Goal: Task Accomplishment & Management: Complete application form

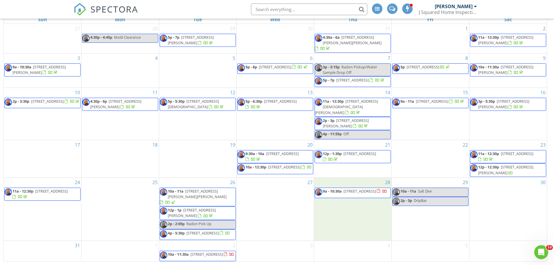
click at [353, 246] on div "4" at bounding box center [352, 251] width 77 height 21
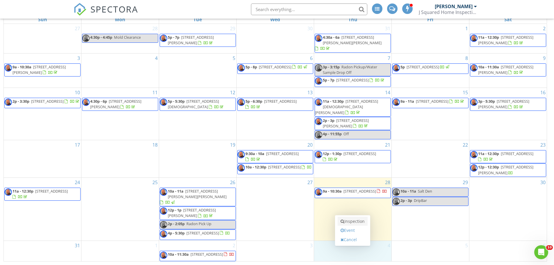
click at [349, 222] on link "Inspection" at bounding box center [353, 221] width 30 height 9
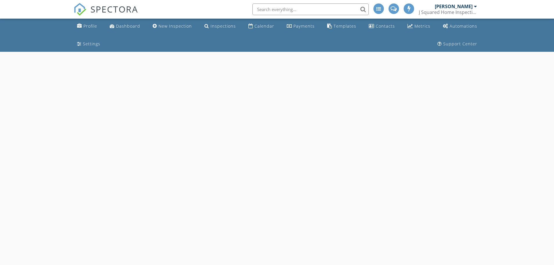
select select "8"
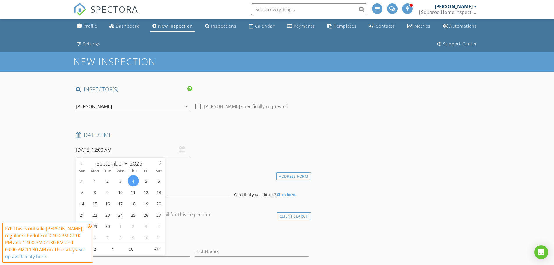
click at [106, 151] on input "09/04/2025 12:00 AM" at bounding box center [133, 150] width 114 height 14
click at [89, 226] on icon at bounding box center [90, 226] width 4 height 5
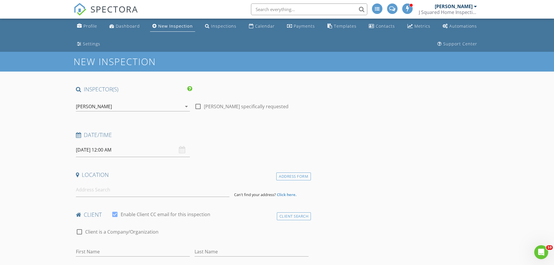
click at [107, 150] on input "09/04/2025 12:00 AM" at bounding box center [133, 150] width 114 height 14
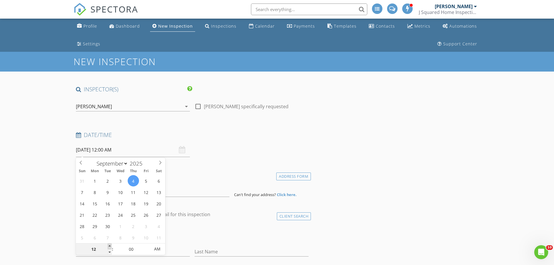
type input "01"
type input "09/04/2025 1:00 AM"
click at [109, 246] on span at bounding box center [110, 247] width 4 height 6
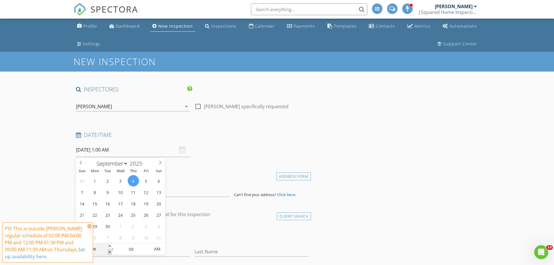
type input "12"
type input "09/04/2025 12:00 AM"
click at [110, 251] on span at bounding box center [110, 252] width 4 height 6
type input "11"
type input "09/04/2025 11:00 PM"
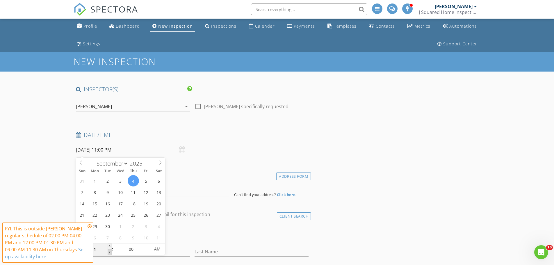
click at [110, 251] on span at bounding box center [110, 252] width 4 height 6
type input "10"
type input "09/04/2025 10:00 PM"
click at [110, 251] on span at bounding box center [110, 252] width 4 height 6
click at [88, 226] on icon at bounding box center [90, 226] width 4 height 5
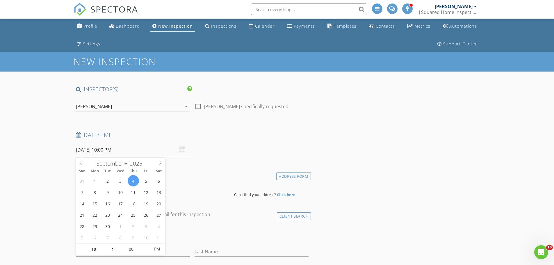
click at [109, 150] on input "09/04/2025 10:00 PM" at bounding box center [133, 150] width 114 height 14
type input "11"
click at [109, 247] on span at bounding box center [110, 247] width 4 height 6
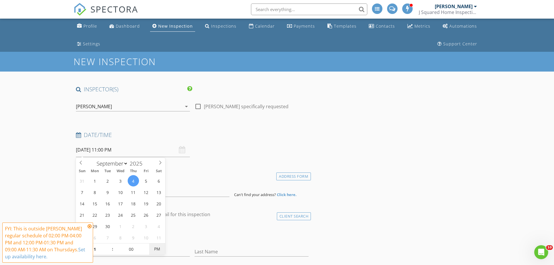
type input "09/04/2025 11:00 AM"
click at [157, 249] on span "PM" at bounding box center [157, 249] width 16 height 12
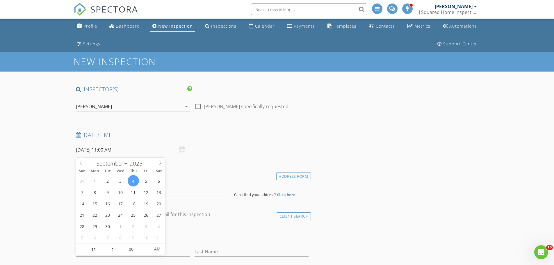
click at [177, 191] on input at bounding box center [153, 190] width 154 height 14
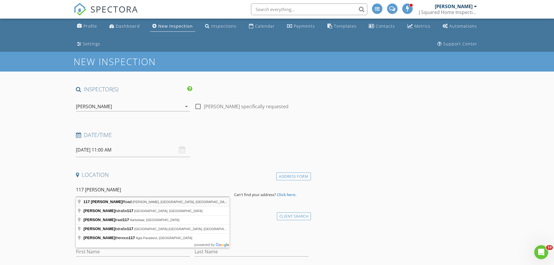
type input "117 Kleis Road, Fleischmanns, NY, USA"
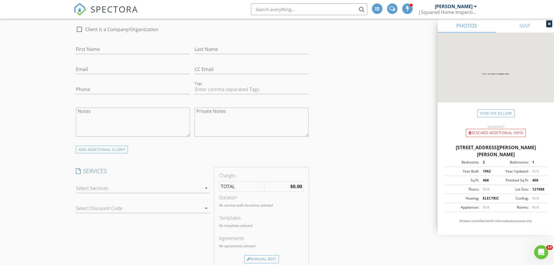
scroll to position [378, 0]
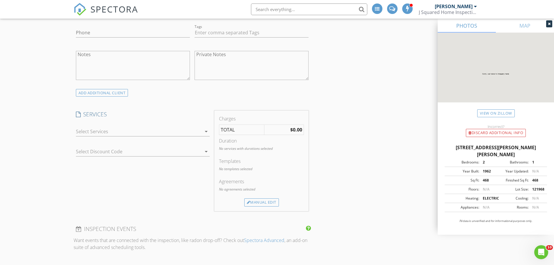
click at [90, 128] on div at bounding box center [139, 131] width 126 height 9
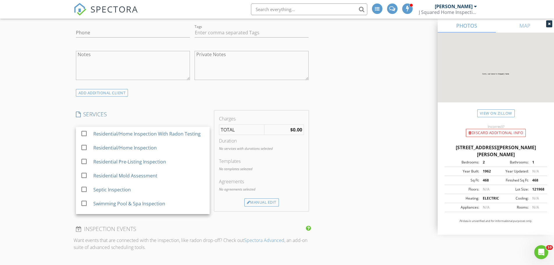
click at [64, 147] on div "New Inspection INSPECTOR(S) check_box Jordan Jacques PRIMARY Jordan Jacques arr…" at bounding box center [277, 216] width 554 height 1085
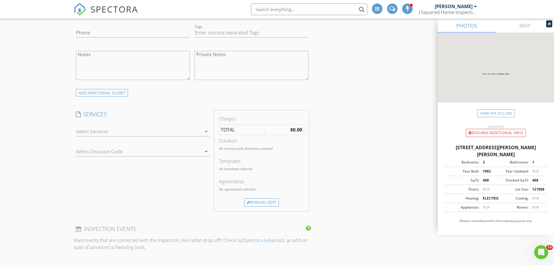
click at [87, 134] on div at bounding box center [139, 131] width 126 height 9
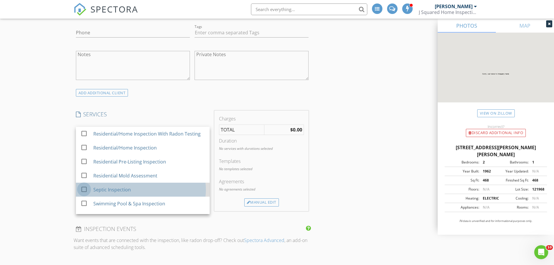
click at [84, 191] on div at bounding box center [84, 189] width 10 height 10
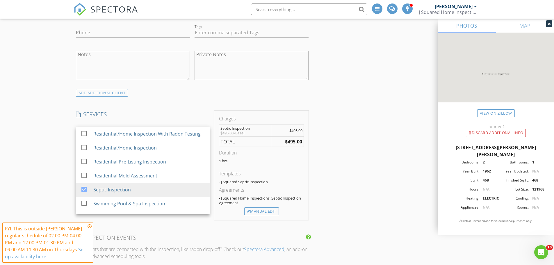
click at [53, 170] on div "New Inspection INSPECTOR(S) check_box Jordan Jacques PRIMARY Jordan Jacques arr…" at bounding box center [277, 221] width 554 height 1094
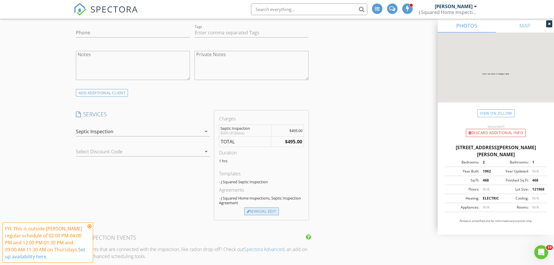
click at [256, 211] on div "Manual Edit" at bounding box center [261, 211] width 35 height 8
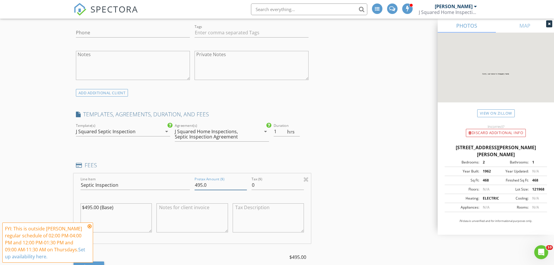
drag, startPoint x: 202, startPoint y: 185, endPoint x: 193, endPoint y: 186, distance: 8.7
click at [193, 186] on div "Pretax Amount ($) 495.0" at bounding box center [220, 186] width 57 height 20
type input "550.0"
drag, startPoint x: 84, startPoint y: 207, endPoint x: 93, endPoint y: 210, distance: 9.1
click at [92, 209] on textarea "$495.00 (Base)" at bounding box center [117, 217] width 72 height 29
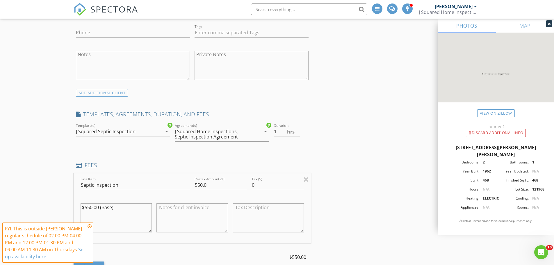
type textarea "$550.00 (Base)"
click at [90, 227] on icon at bounding box center [90, 226] width 4 height 5
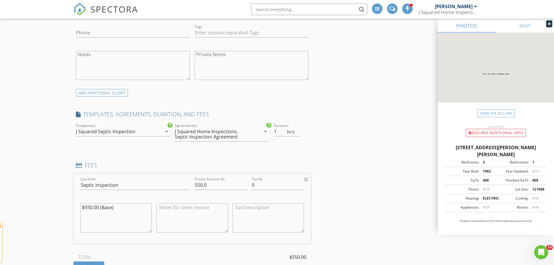
click at [56, 189] on div "New Inspection INSPECTOR(S) check_box Jordan Jacques PRIMARY Jordan Jacques arr…" at bounding box center [277, 251] width 554 height 1154
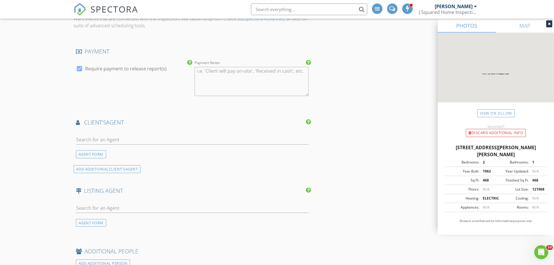
scroll to position [669, 0]
click at [88, 138] on input "text" at bounding box center [192, 140] width 233 height 10
type input "a"
type input "m"
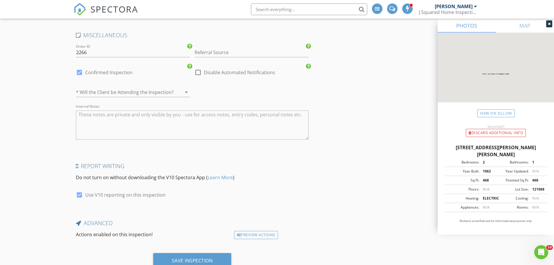
scroll to position [941, 0]
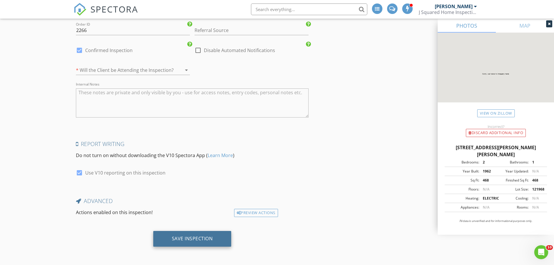
click at [191, 241] on div "Save Inspection" at bounding box center [192, 239] width 41 height 6
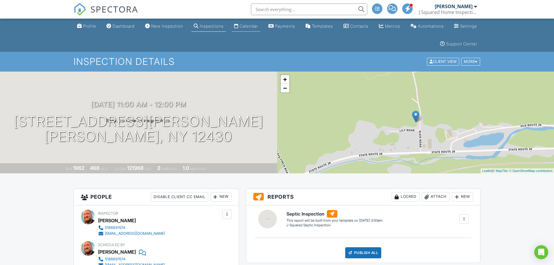
click at [258, 26] on div "Calendar" at bounding box center [249, 26] width 18 height 5
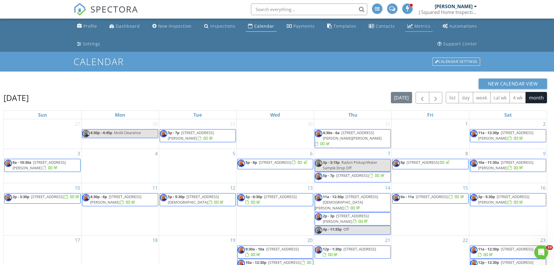
click at [415, 27] on div "Metrics" at bounding box center [423, 26] width 16 height 6
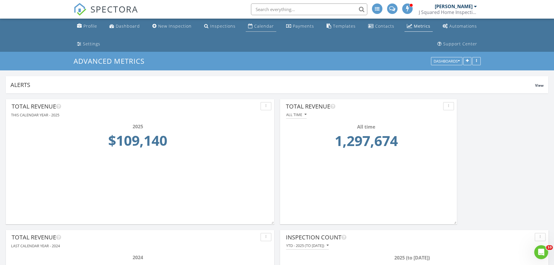
click at [254, 26] on div "Calendar" at bounding box center [264, 26] width 20 height 6
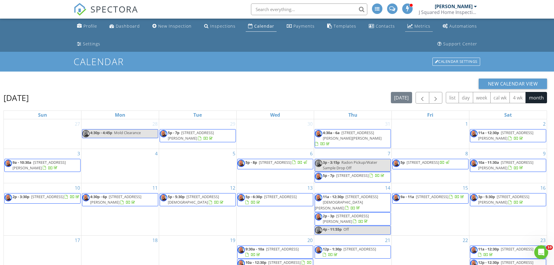
click at [415, 24] on div "Metrics" at bounding box center [423, 26] width 16 height 6
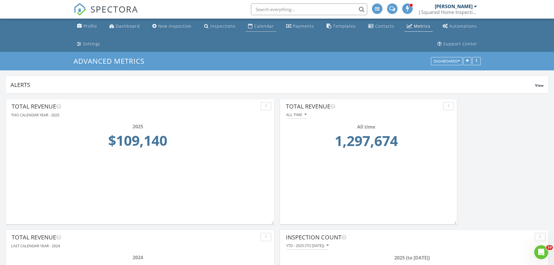
click at [254, 26] on div "Calendar" at bounding box center [264, 26] width 20 height 6
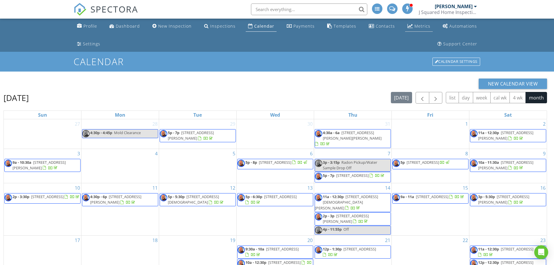
click at [415, 26] on div "Metrics" at bounding box center [423, 26] width 16 height 6
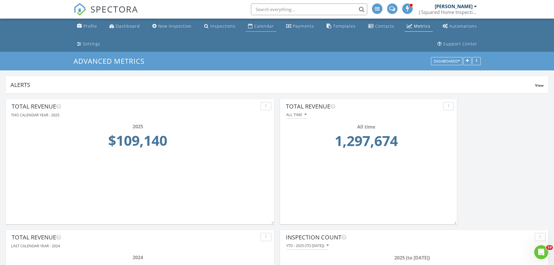
click at [254, 26] on div "Calendar" at bounding box center [264, 26] width 20 height 6
